Goal: Book appointment/travel/reservation

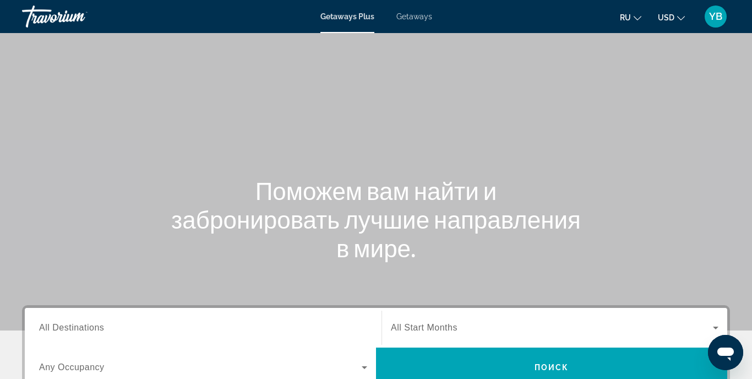
click at [150, 185] on div "Поможем вам найти и забронировать лучшие направления в мире." at bounding box center [376, 219] width 752 height 86
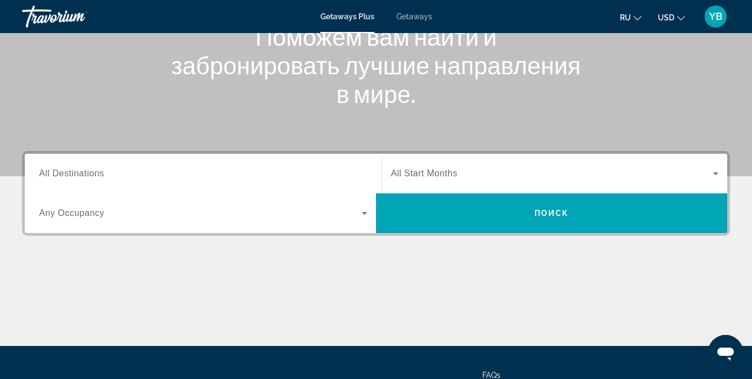
scroll to position [198, 0]
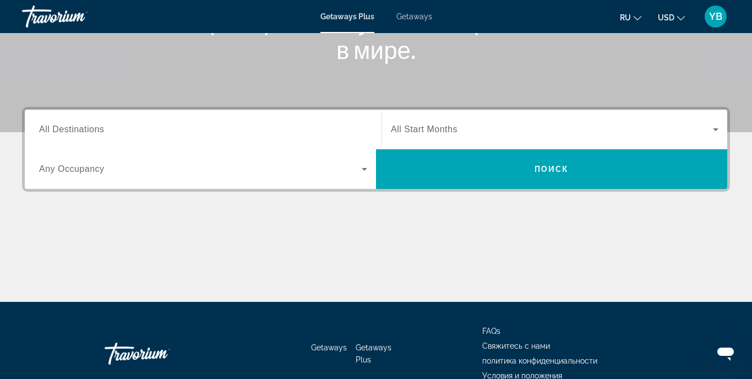
click at [87, 132] on span "All Destinations" at bounding box center [71, 128] width 65 height 9
click at [87, 132] on input "Destination All Destinations" at bounding box center [203, 129] width 328 height 13
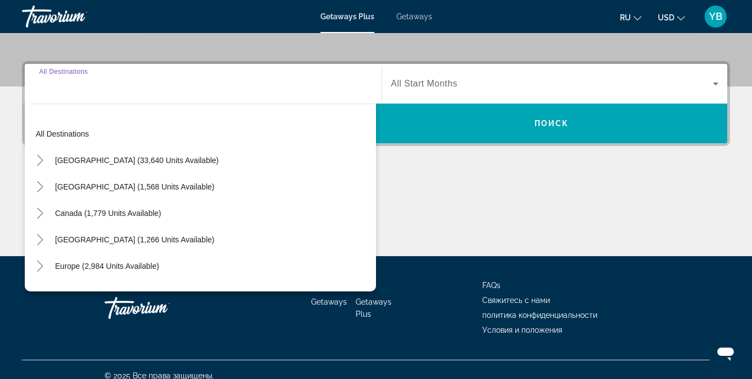
scroll to position [256, 0]
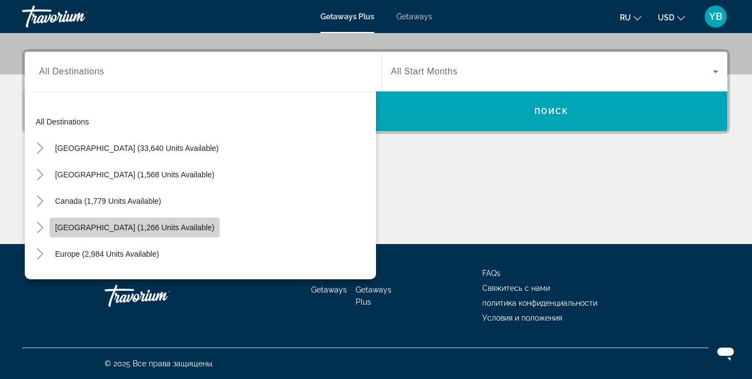
click at [134, 230] on span "[GEOGRAPHIC_DATA] (1,266 units available)" at bounding box center [134, 227] width 159 height 9
type input "**********"
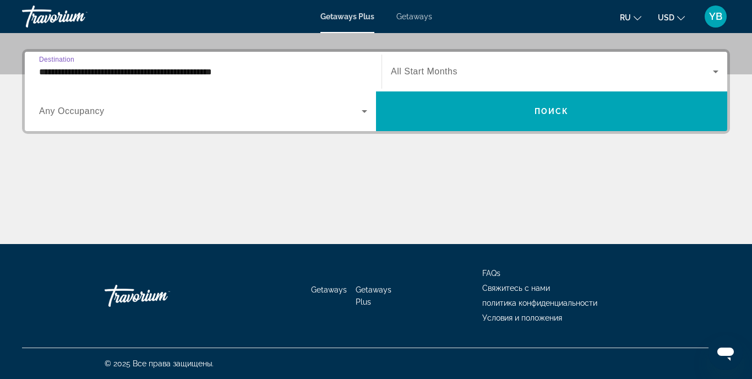
click at [462, 72] on span "Search widget" at bounding box center [552, 71] width 322 height 13
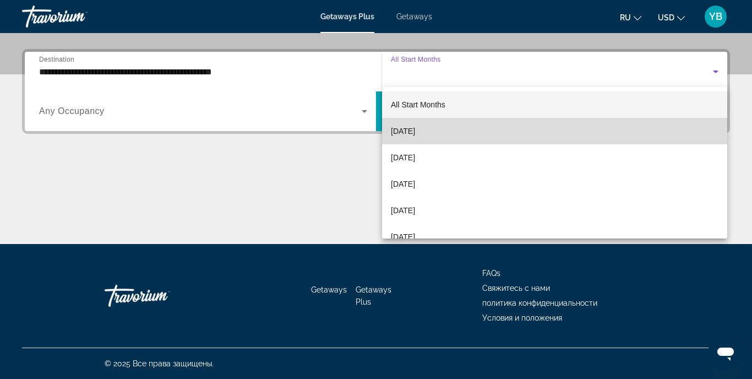
click at [415, 133] on span "[DATE]" at bounding box center [403, 130] width 24 height 13
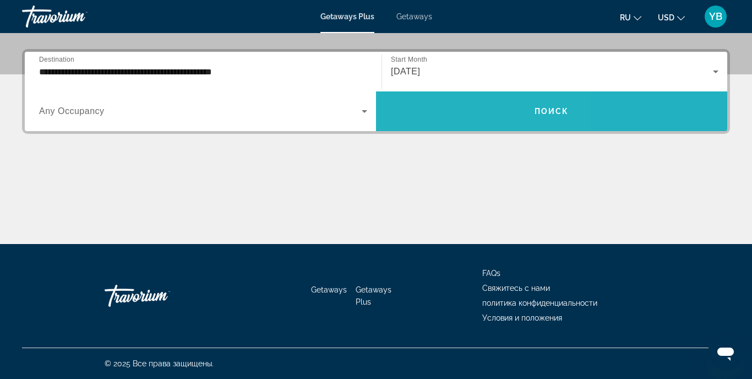
click at [450, 118] on span "Search widget" at bounding box center [551, 111] width 351 height 26
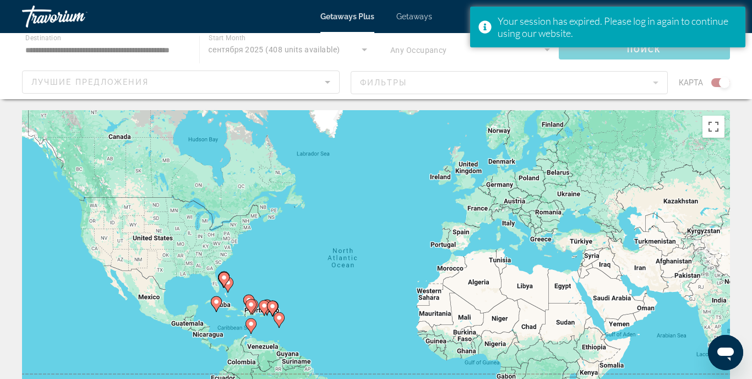
click at [225, 274] on icon "Main content" at bounding box center [224, 279] width 10 height 14
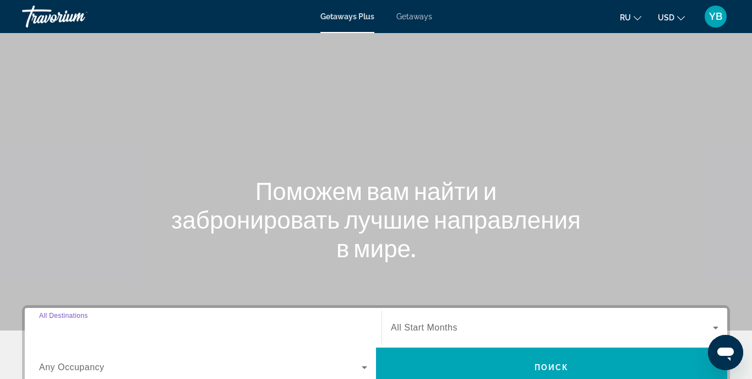
click at [112, 328] on input "Destination All Destinations" at bounding box center [203, 327] width 328 height 13
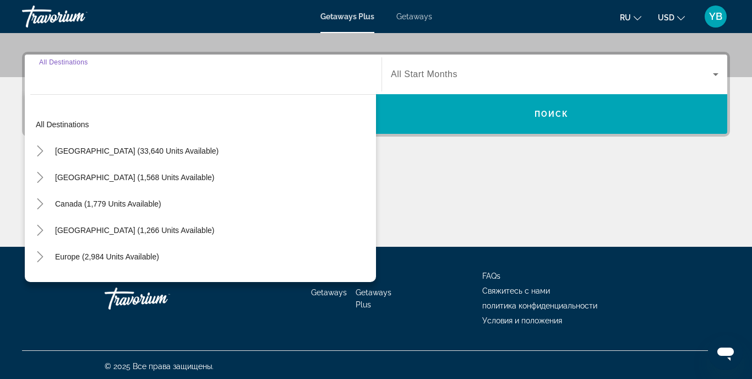
scroll to position [256, 0]
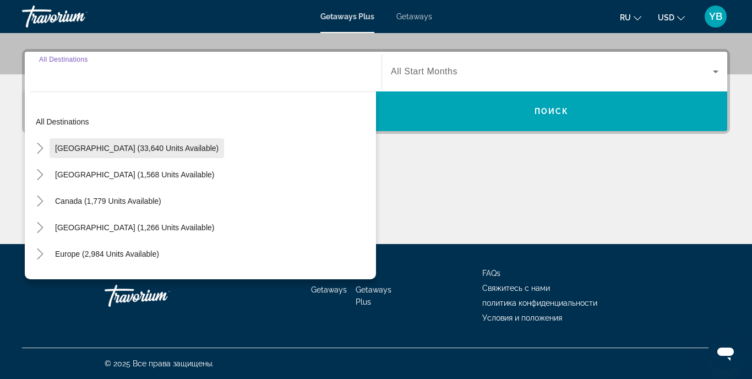
click at [125, 146] on span "[GEOGRAPHIC_DATA] (33,640 units available)" at bounding box center [136, 148] width 163 height 9
type input "**********"
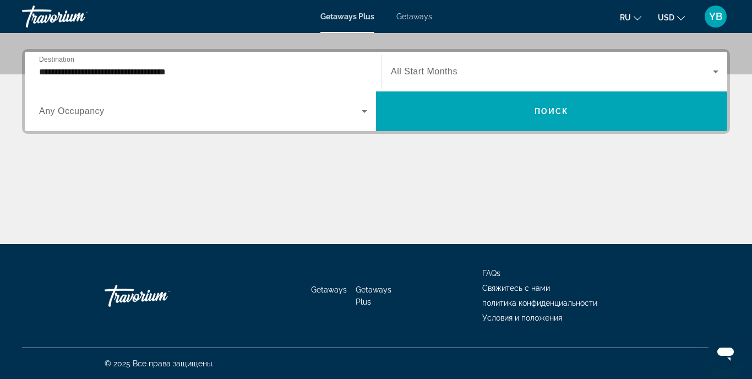
click at [440, 68] on span "All Start Months" at bounding box center [424, 71] width 67 height 9
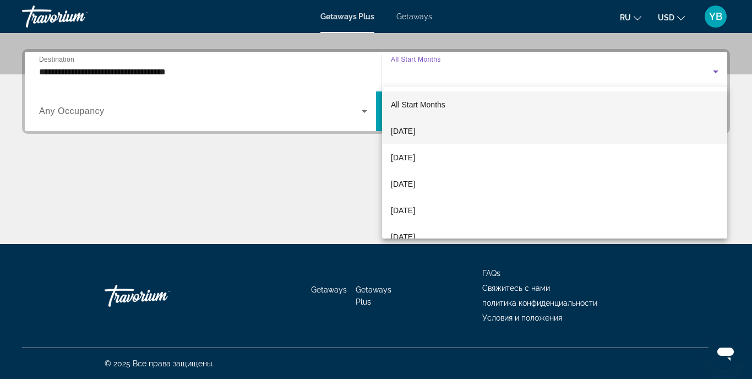
click at [415, 130] on span "[DATE]" at bounding box center [403, 130] width 24 height 13
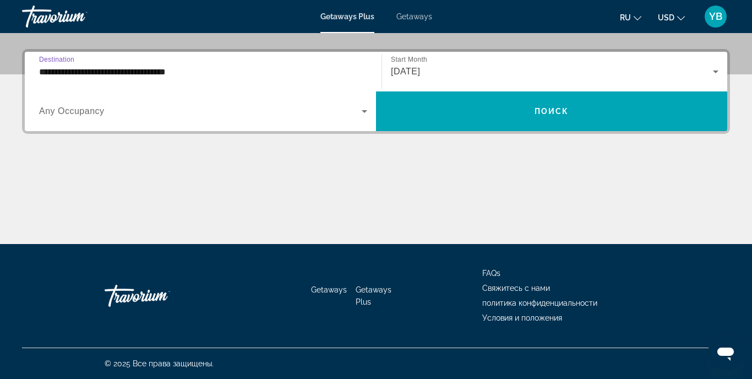
click at [140, 70] on input "**********" at bounding box center [203, 71] width 328 height 13
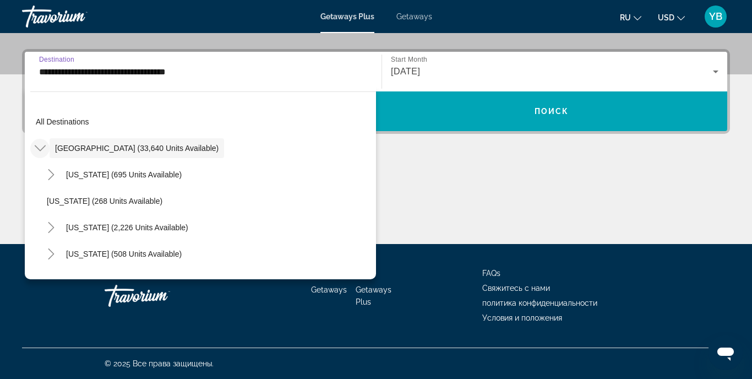
click at [40, 151] on icon "Toggle United States (33,640 units available)" at bounding box center [40, 148] width 11 height 11
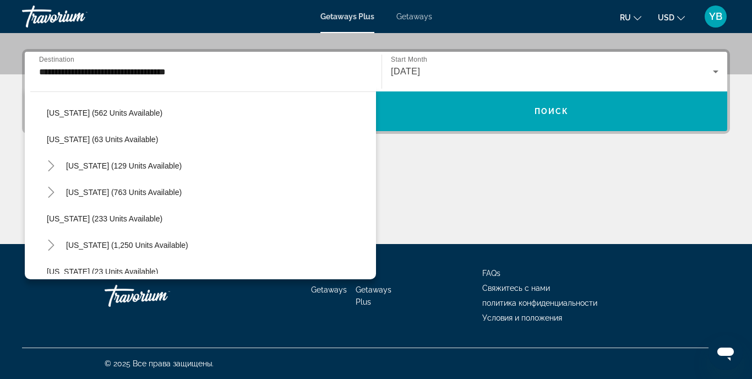
scroll to position [638, 0]
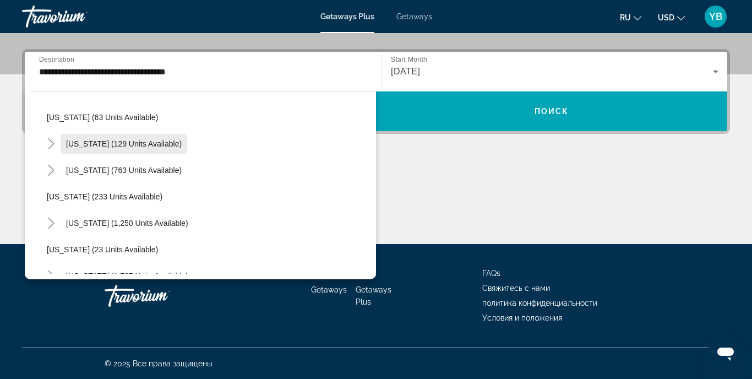
click at [139, 142] on span "[US_STATE] (129 units available)" at bounding box center [124, 143] width 116 height 9
type input "**********"
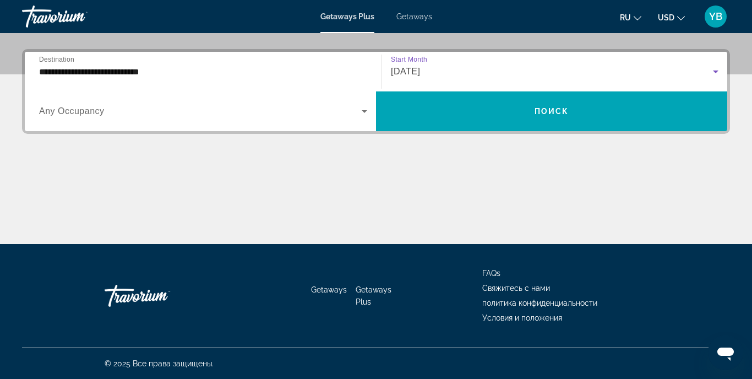
click at [420, 72] on span "[DATE]" at bounding box center [405, 71] width 29 height 9
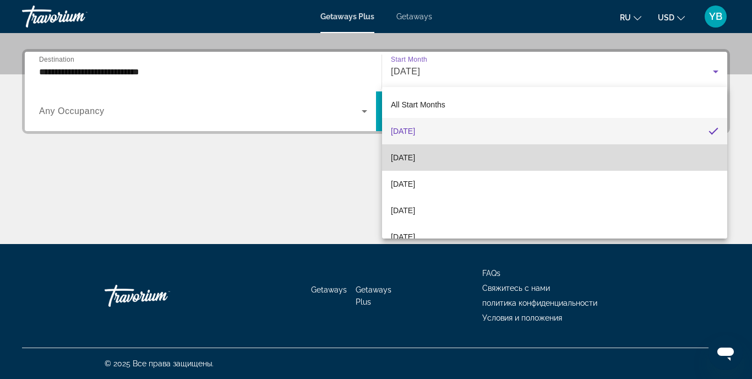
click at [415, 157] on span "[DATE]" at bounding box center [403, 157] width 24 height 13
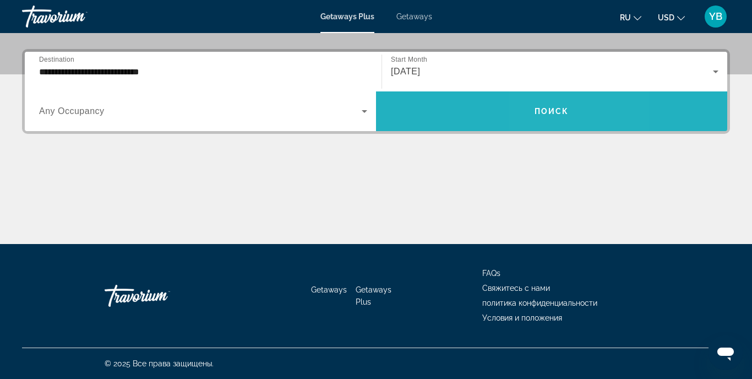
click at [548, 113] on span "Поиск" at bounding box center [551, 111] width 35 height 9
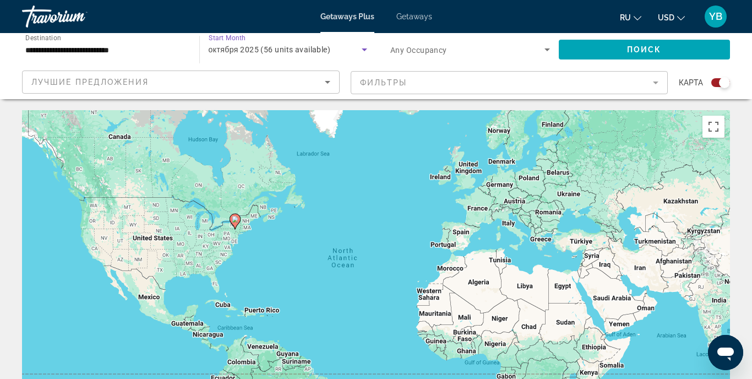
click at [266, 47] on span "октября 2025 (56 units available)" at bounding box center [270, 49] width 122 height 9
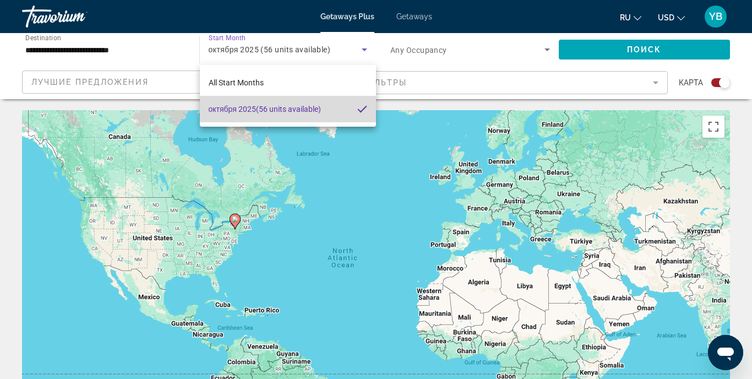
click at [252, 113] on span "октября 2025 (56 units available)" at bounding box center [265, 108] width 112 height 13
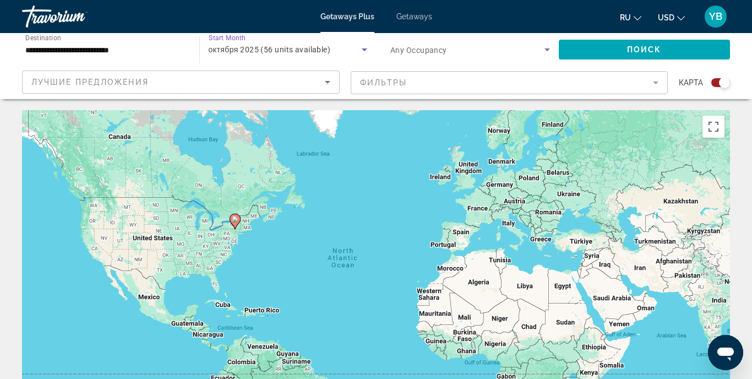
click at [291, 51] on span "октября 2025 (56 units available)" at bounding box center [270, 49] width 122 height 9
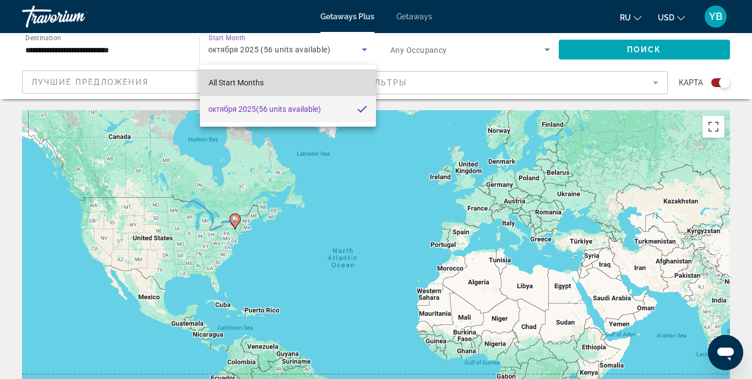
click at [235, 86] on span "All Start Months" at bounding box center [236, 82] width 55 height 9
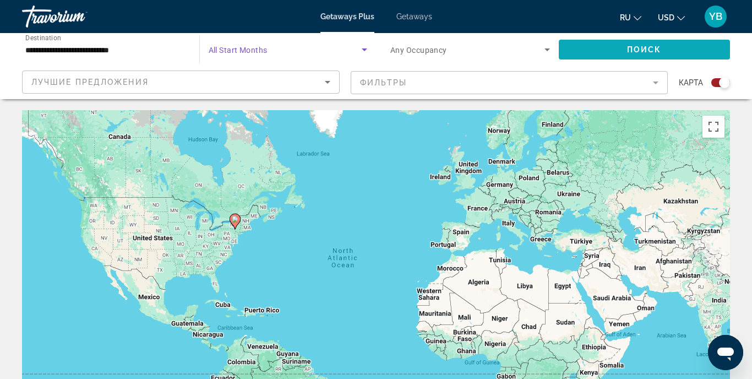
click at [615, 43] on span "Search widget" at bounding box center [645, 49] width 172 height 26
click at [102, 48] on input "**********" at bounding box center [105, 49] width 160 height 13
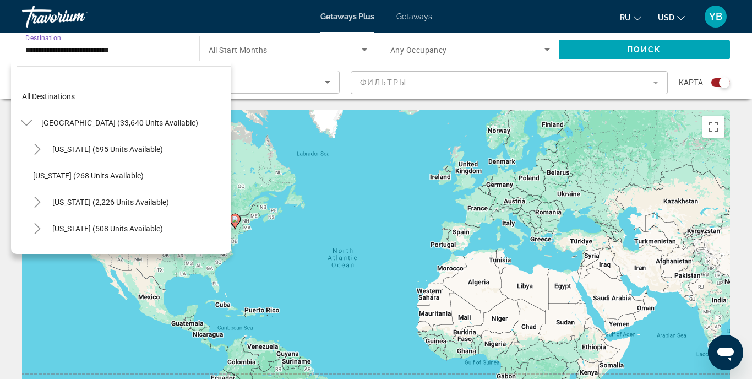
scroll to position [594, 0]
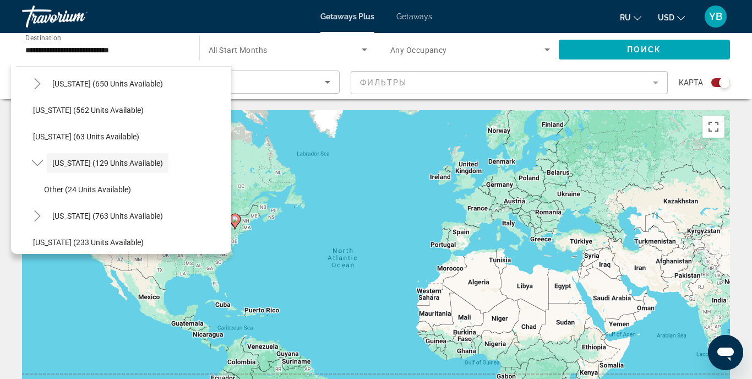
click at [25, 73] on div "All destinations [GEOGRAPHIC_DATA] (33,640 units available) [US_STATE] (695 uni…" at bounding box center [121, 157] width 220 height 193
click at [33, 77] on mat-icon "Toggle New Hampshire (650 units available)" at bounding box center [37, 83] width 19 height 19
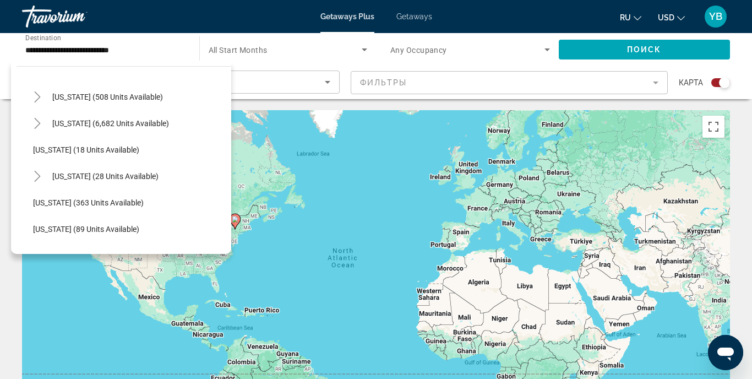
scroll to position [110, 0]
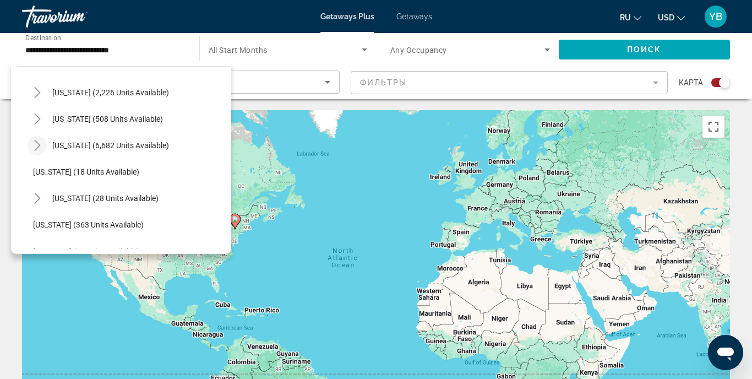
click at [39, 143] on icon "Toggle Florida (6,682 units available)" at bounding box center [37, 145] width 11 height 11
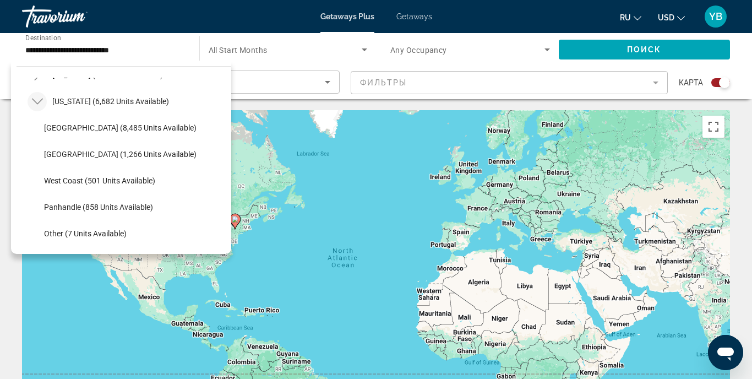
scroll to position [132, 0]
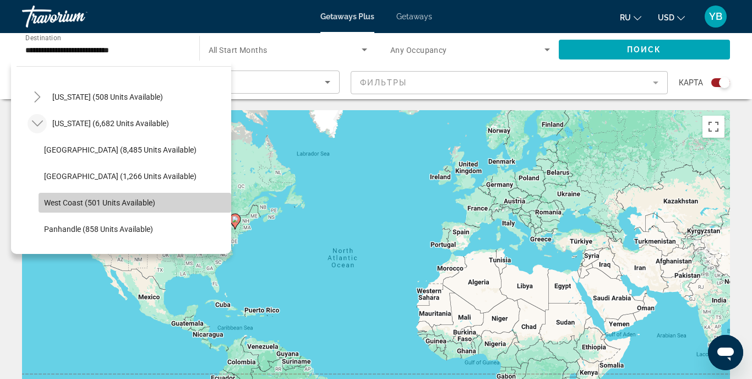
click at [128, 208] on span "Search widget" at bounding box center [135, 202] width 193 height 26
type input "**********"
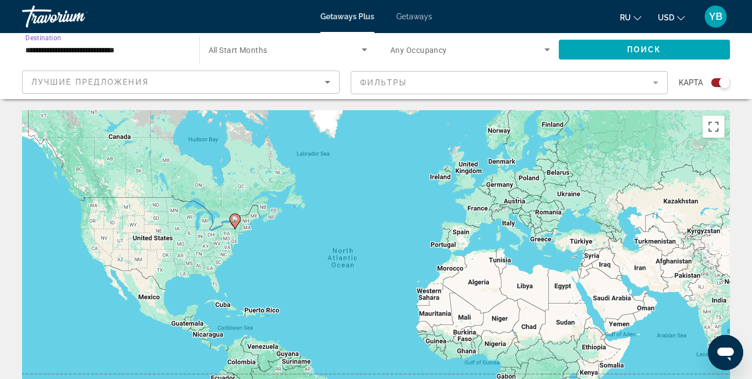
click at [267, 46] on span "All Start Months" at bounding box center [238, 50] width 59 height 9
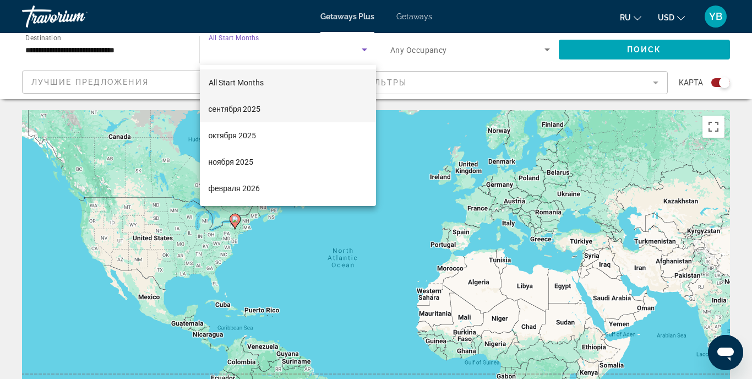
click at [252, 108] on span "сентября 2025" at bounding box center [235, 108] width 52 height 13
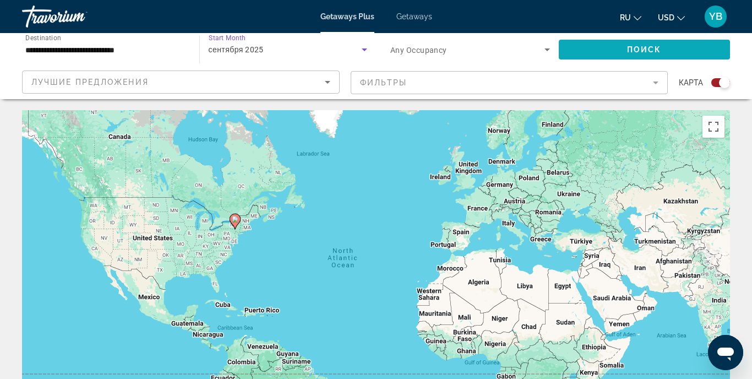
click at [609, 50] on span "Search widget" at bounding box center [645, 49] width 172 height 26
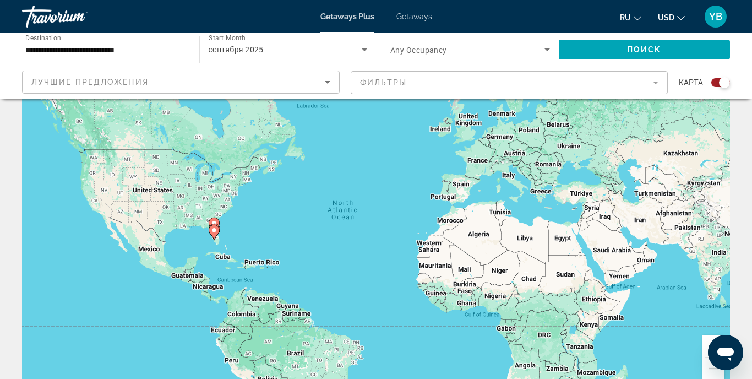
scroll to position [26, 0]
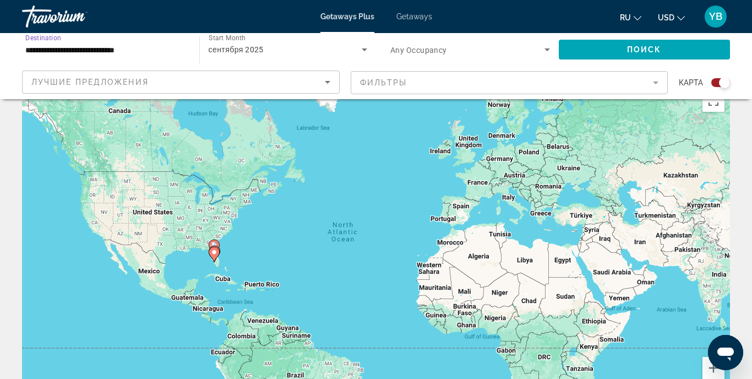
click at [107, 51] on input "**********" at bounding box center [105, 49] width 160 height 13
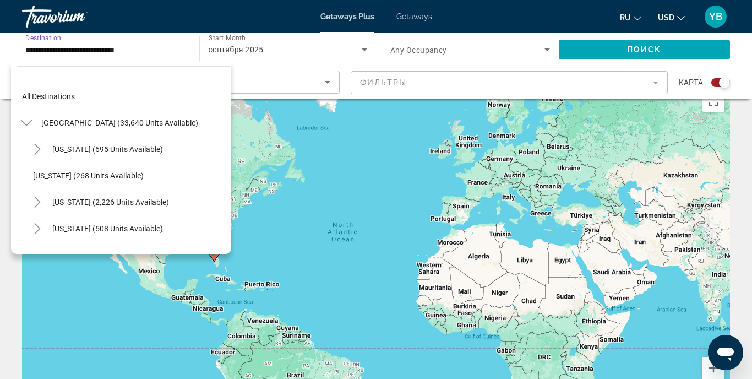
scroll to position [171, 0]
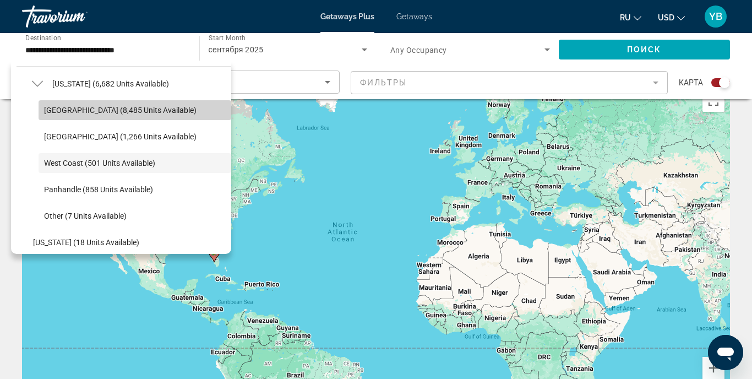
click at [72, 112] on span "[GEOGRAPHIC_DATA] (8,485 units available)" at bounding box center [120, 110] width 152 height 9
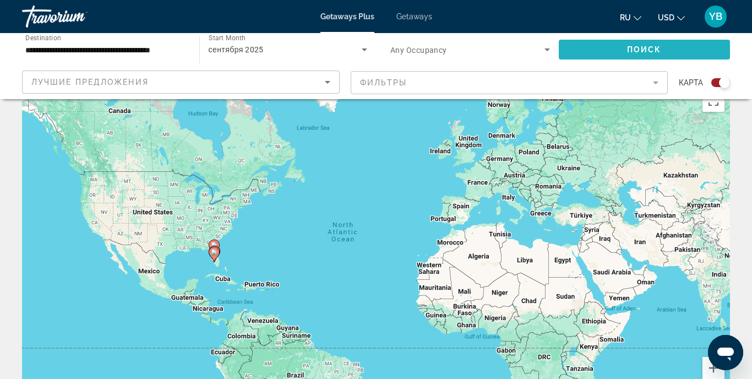
click at [638, 48] on span "Поиск" at bounding box center [644, 49] width 35 height 9
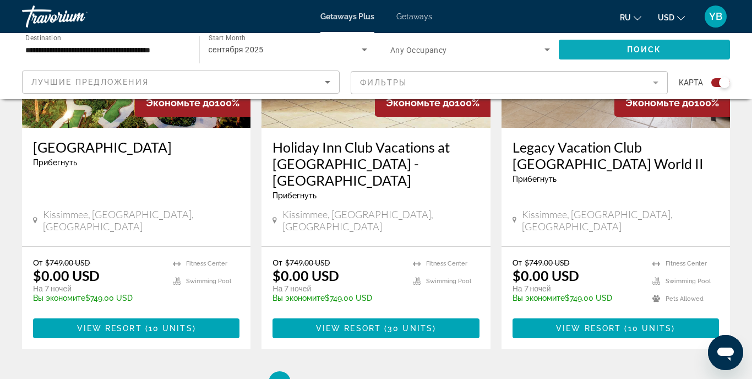
scroll to position [1783, 0]
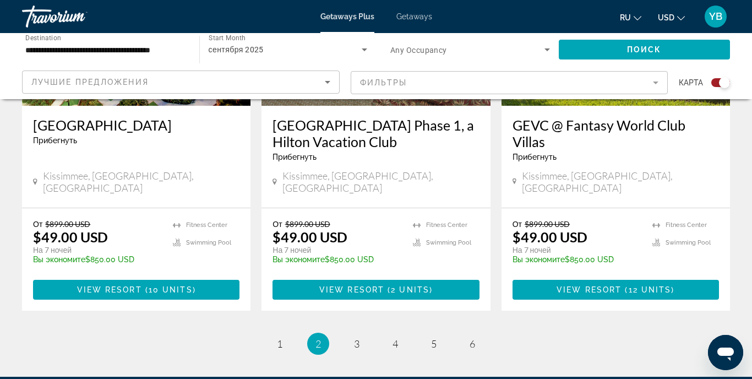
scroll to position [1849, 0]
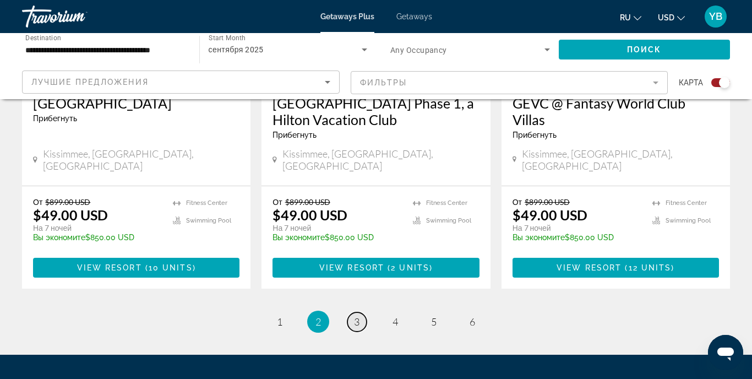
click at [364, 312] on link "page 3" at bounding box center [356, 321] width 19 height 19
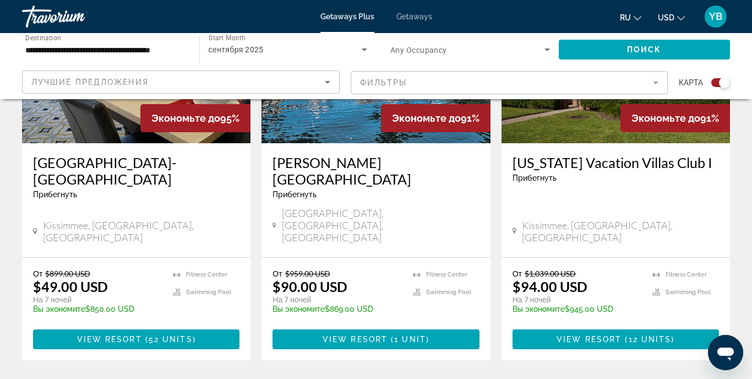
scroll to position [1826, 0]
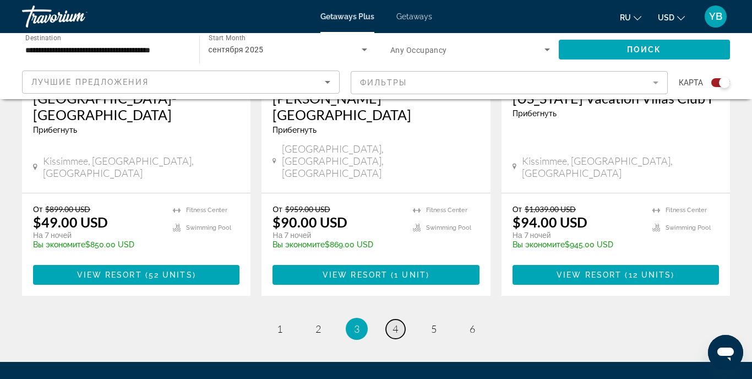
click at [393, 323] on span "4" at bounding box center [395, 329] width 6 height 12
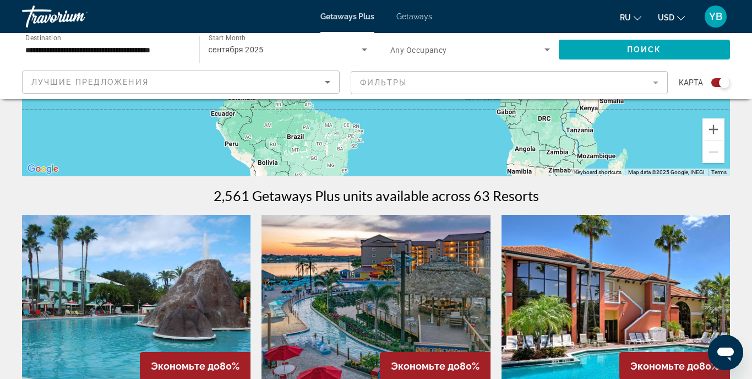
scroll to position [242, 0]
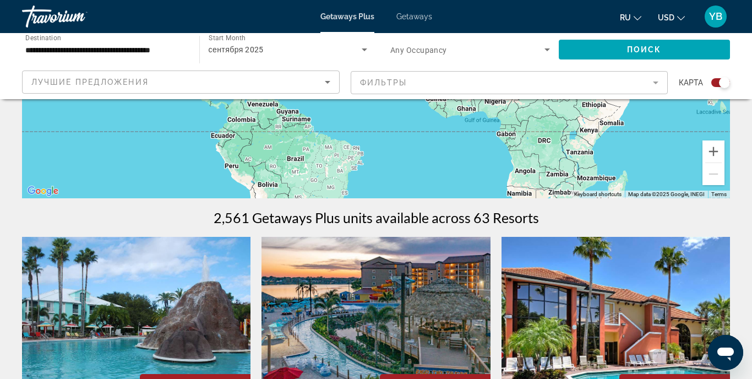
click at [154, 51] on input "**********" at bounding box center [105, 49] width 160 height 13
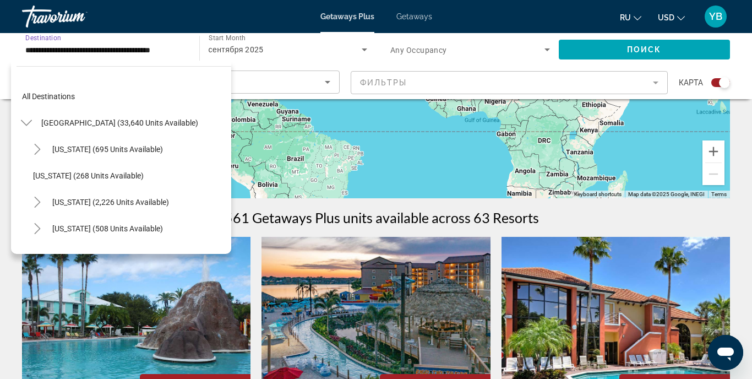
scroll to position [118, 0]
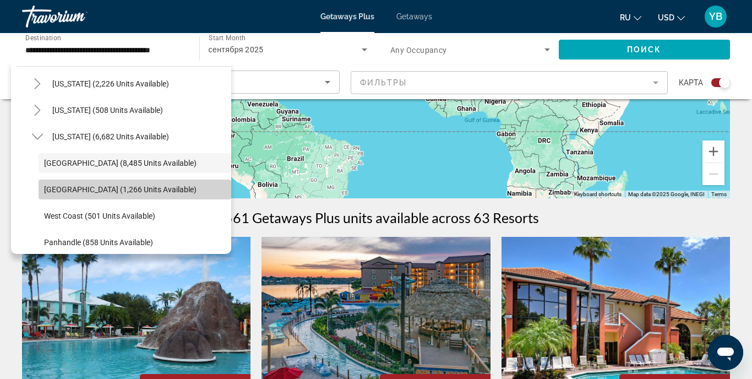
click at [61, 190] on span "[GEOGRAPHIC_DATA] (1,266 units available)" at bounding box center [120, 189] width 152 height 9
type input "**********"
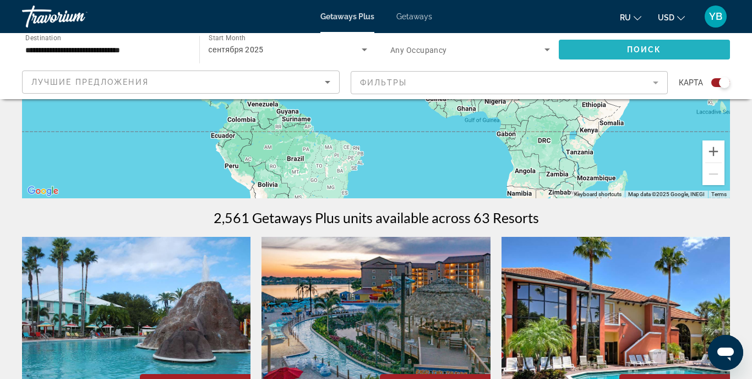
click at [611, 43] on span "Search widget" at bounding box center [645, 49] width 172 height 26
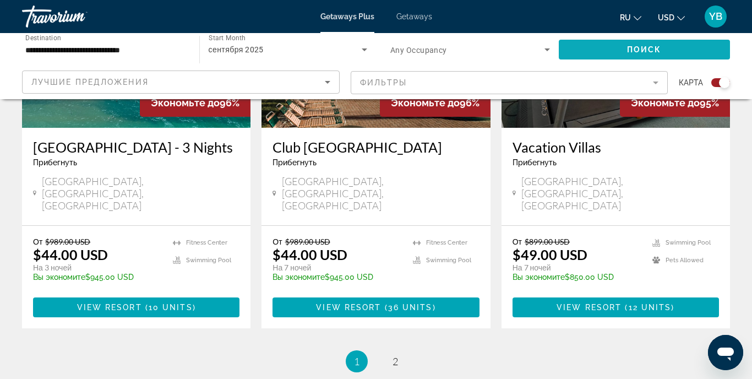
scroll to position [1849, 0]
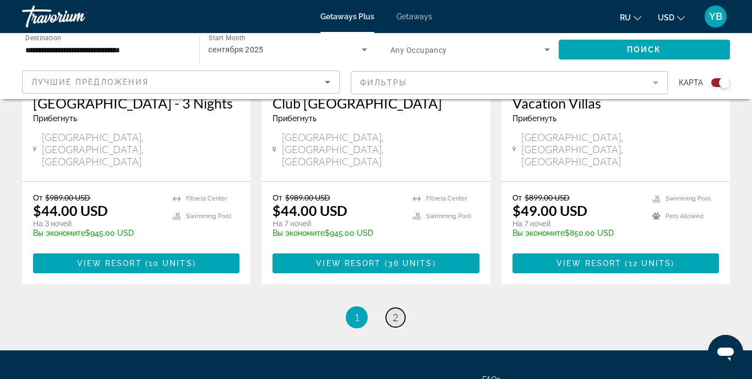
click at [395, 311] on span "2" at bounding box center [395, 317] width 6 height 12
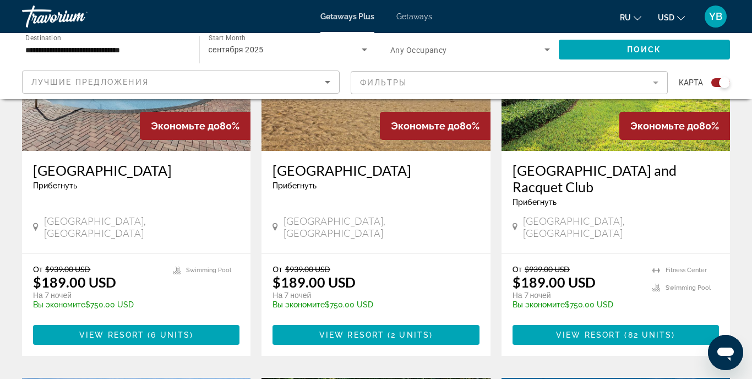
scroll to position [881, 0]
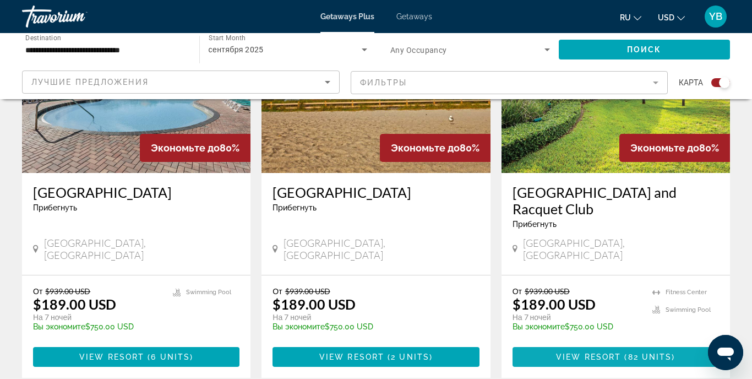
click at [611, 352] on span "View Resort" at bounding box center [588, 356] width 65 height 9
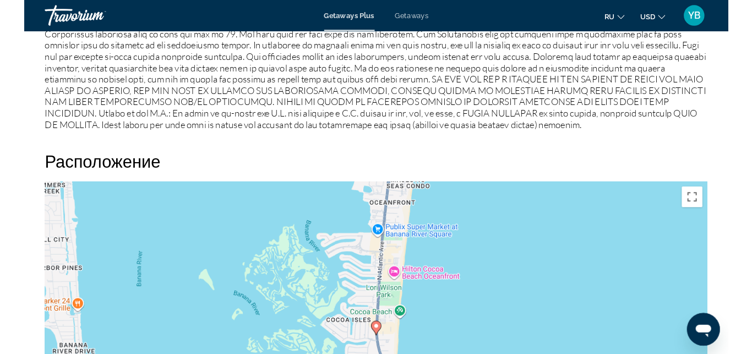
scroll to position [1387, 0]
